Goal: Information Seeking & Learning: Find specific fact

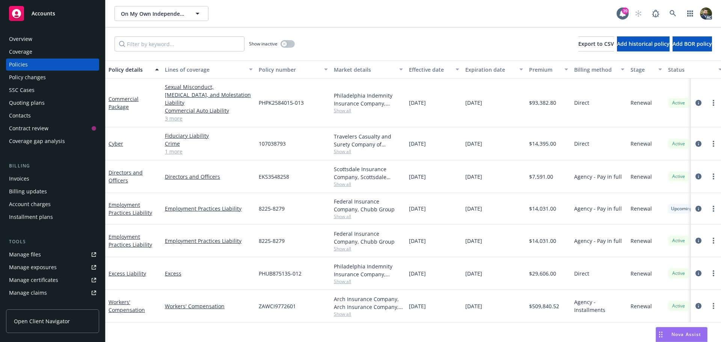
drag, startPoint x: 441, startPoint y: 232, endPoint x: 409, endPoint y: 232, distance: 31.6
click at [409, 232] on div "[DATE]" at bounding box center [434, 241] width 56 height 33
copy span "[DATE]"
